Goal: Use online tool/utility: Utilize a website feature to perform a specific function

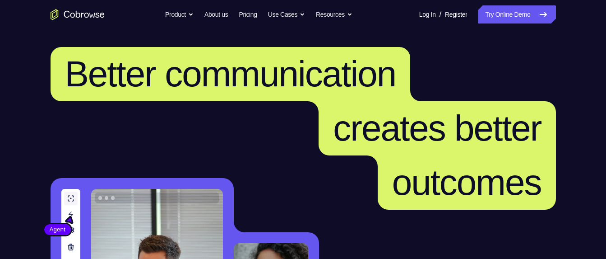
click at [493, 16] on link "Try Online Demo" at bounding box center [517, 14] width 78 height 18
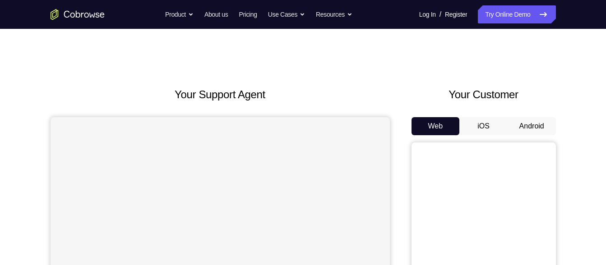
click at [537, 122] on button "Android" at bounding box center [532, 126] width 48 height 18
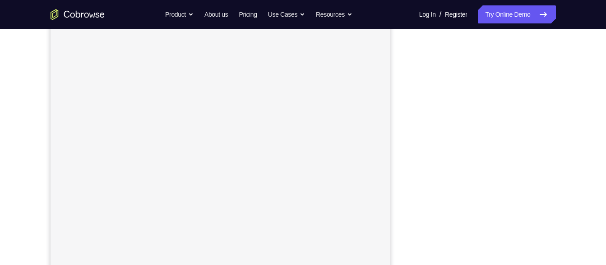
scroll to position [147, 0]
click at [509, 11] on link "Try Online Demo" at bounding box center [517, 14] width 78 height 18
click at [515, 47] on button "Android" at bounding box center [532, 44] width 48 height 18
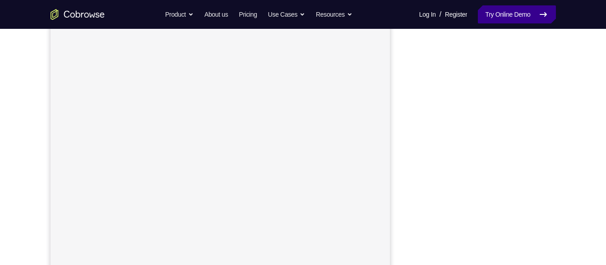
click at [515, 11] on link "Try Online Demo" at bounding box center [517, 14] width 78 height 18
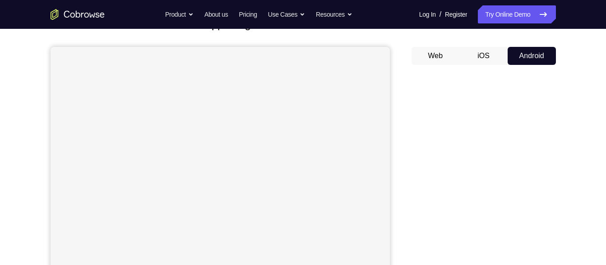
scroll to position [71, 0]
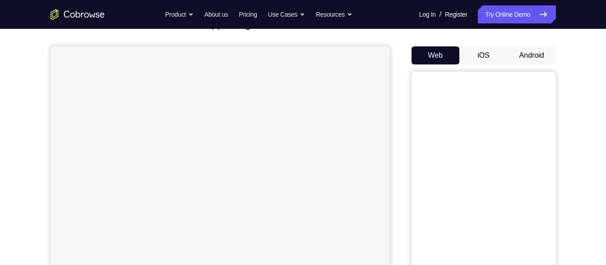
click at [522, 58] on button "Android" at bounding box center [532, 56] width 48 height 18
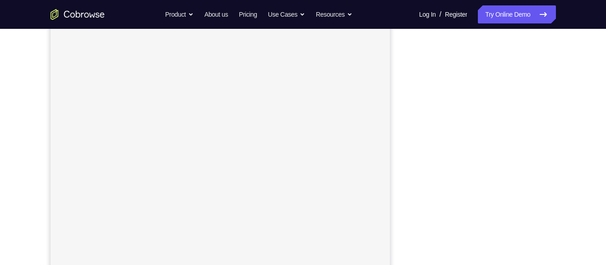
scroll to position [136, 0]
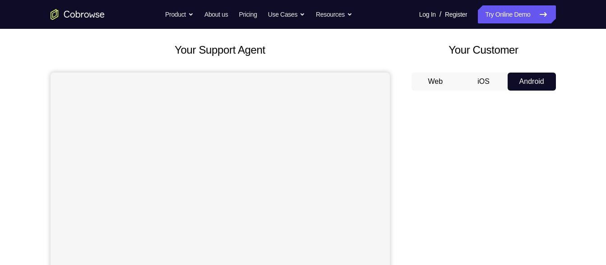
scroll to position [41, 0]
